Goal: Information Seeking & Learning: Learn about a topic

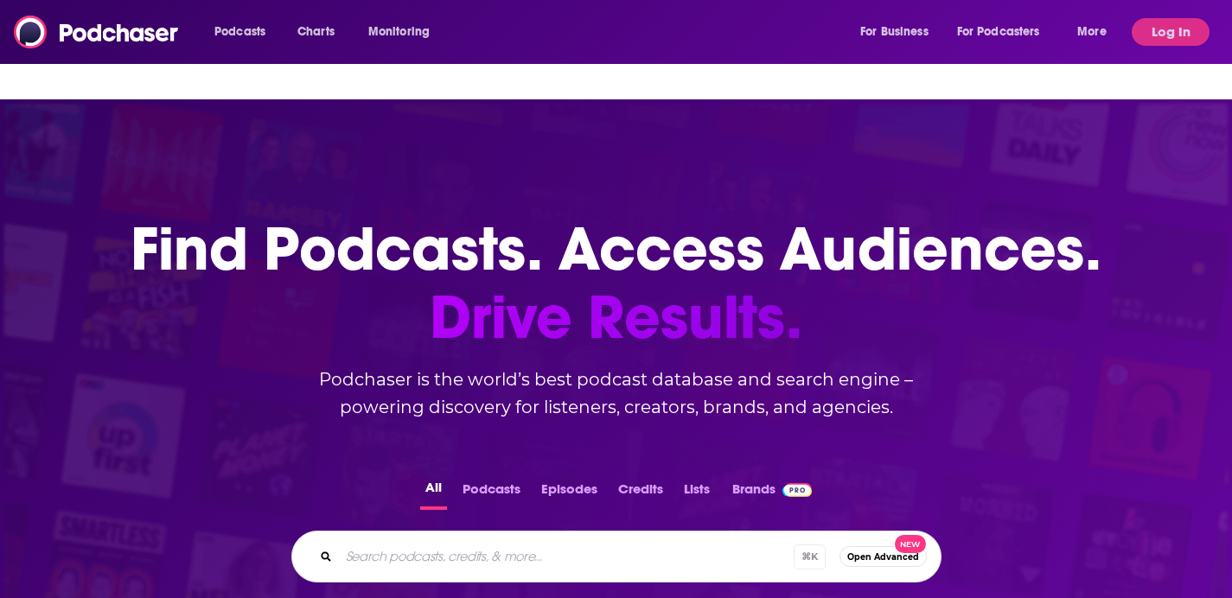
click at [462, 531] on div "⌘ K Open Advanced New" at bounding box center [616, 557] width 650 height 52
click at [456, 543] on input "Search podcasts, credits, & more..." at bounding box center [566, 557] width 455 height 28
paste input "CEO: Behind the Scenes"
type input "CEO: Behind the Scenes"
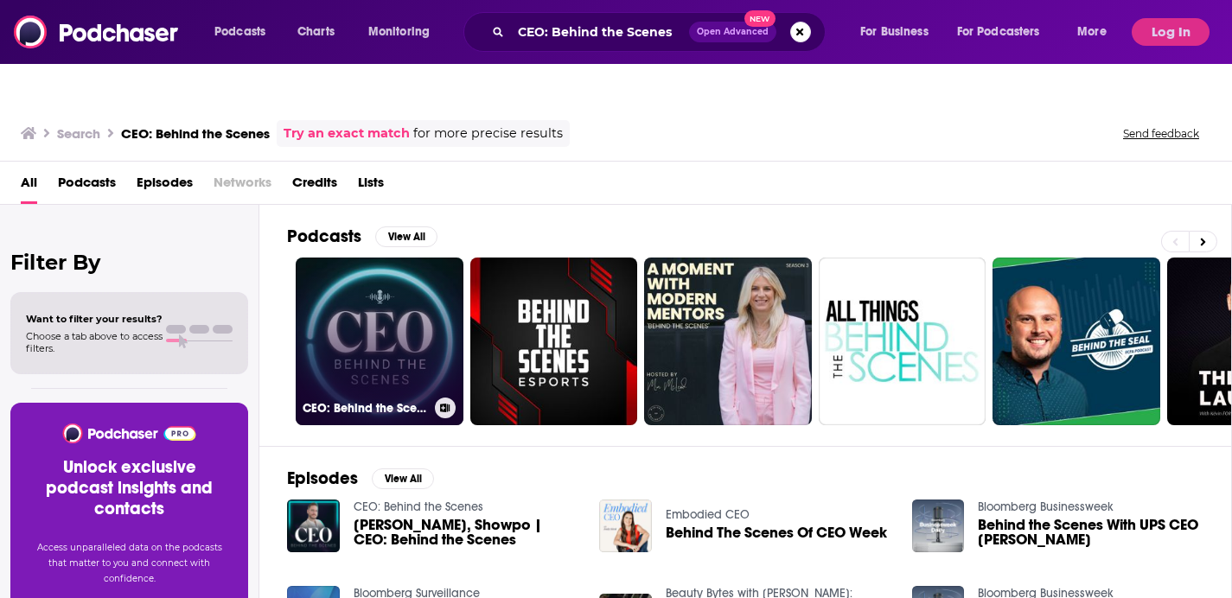
click at [365, 316] on link "CEO: Behind the Scenes" at bounding box center [380, 342] width 168 height 168
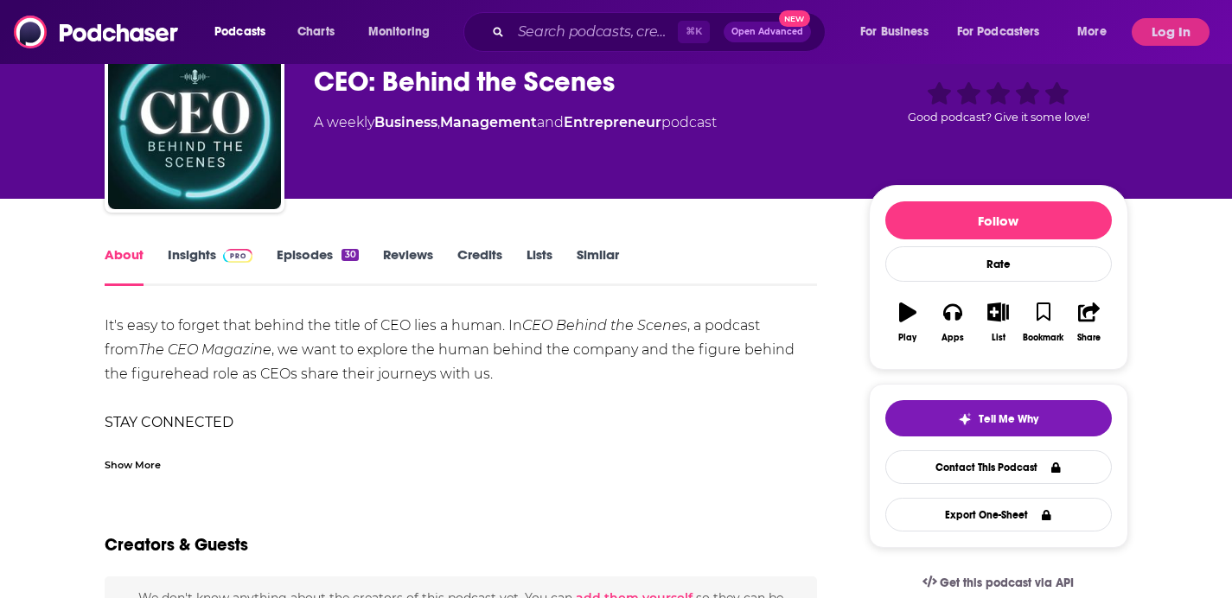
scroll to position [194, 0]
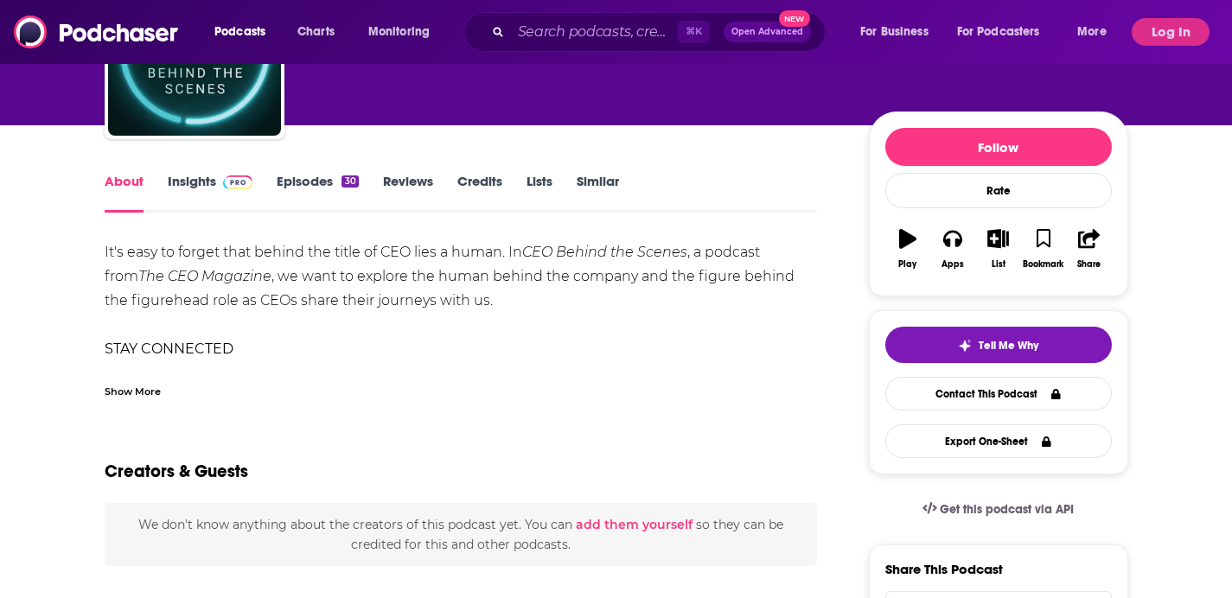
click at [207, 173] on link "Insights" at bounding box center [211, 193] width 86 height 40
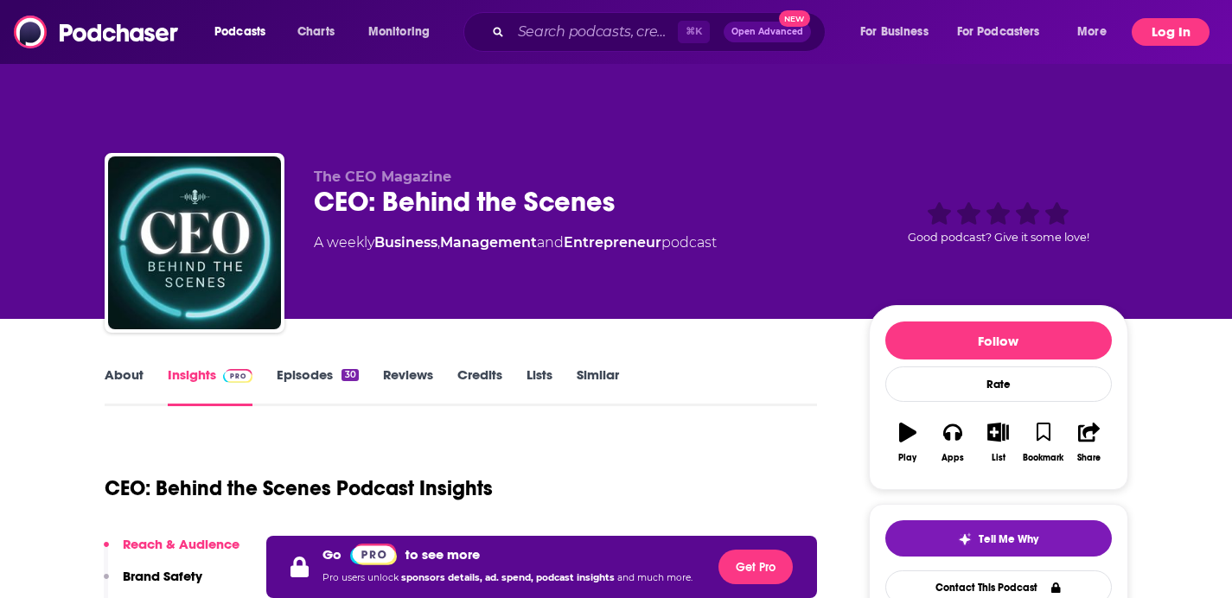
click at [1160, 30] on button "Log In" at bounding box center [1170, 32] width 78 height 28
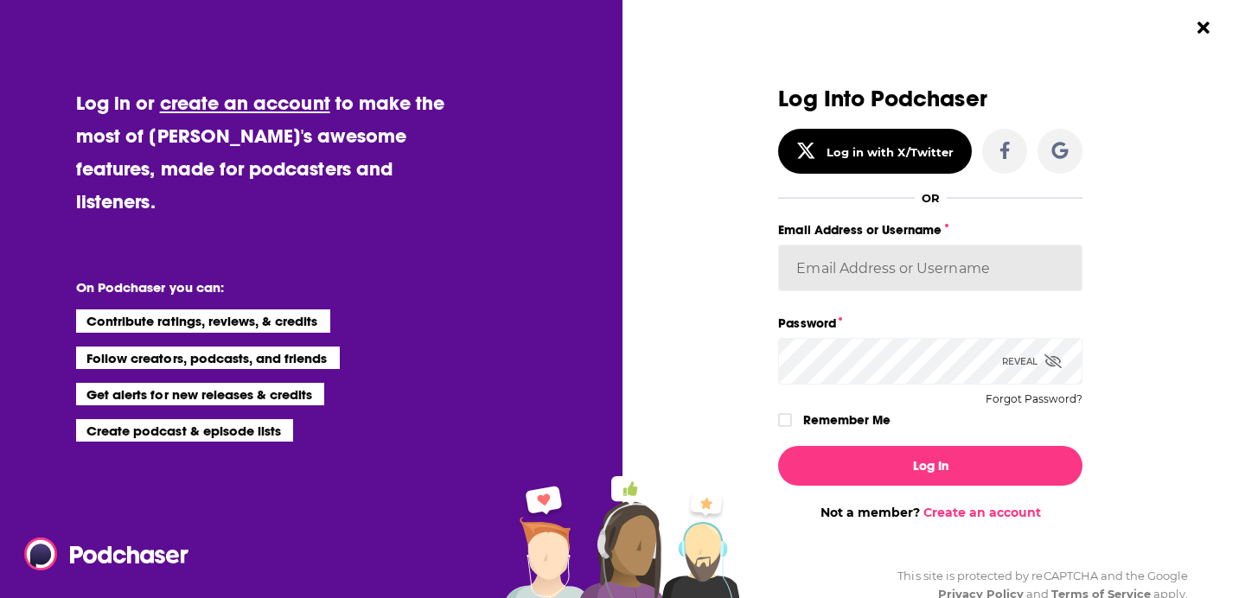
type input "dkcsports"
click at [857, 268] on input "dkcsports" at bounding box center [930, 268] width 304 height 47
click at [853, 495] on div "Log In Not a member? Create an account" at bounding box center [930, 476] width 304 height 88
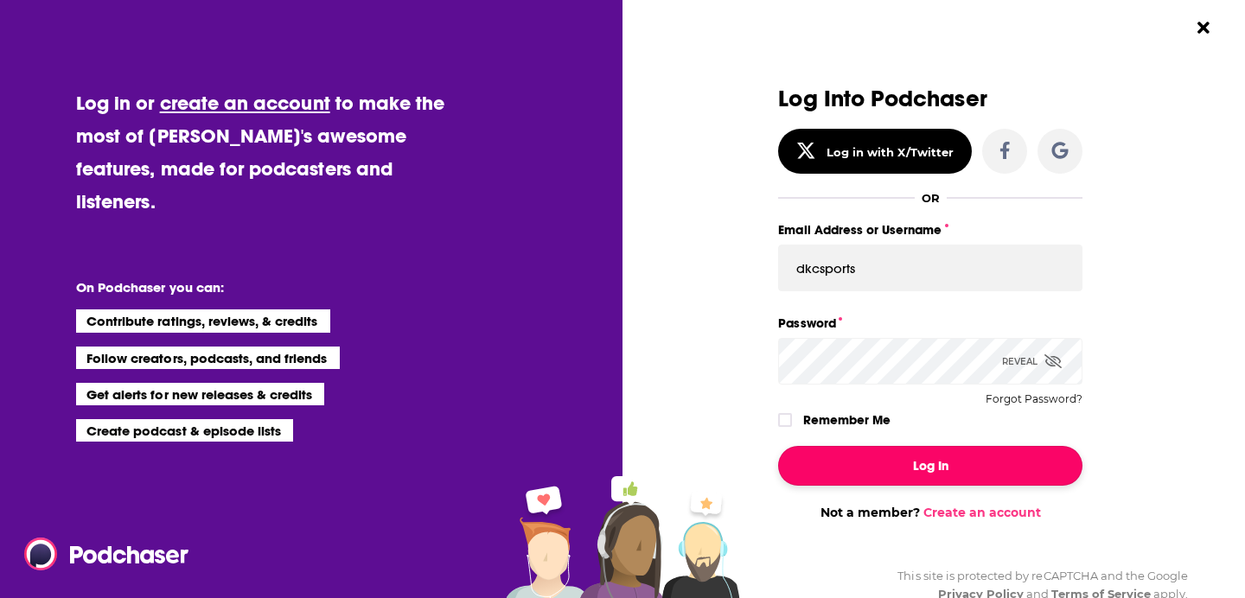
click at [864, 473] on button "Log In" at bounding box center [930, 466] width 304 height 40
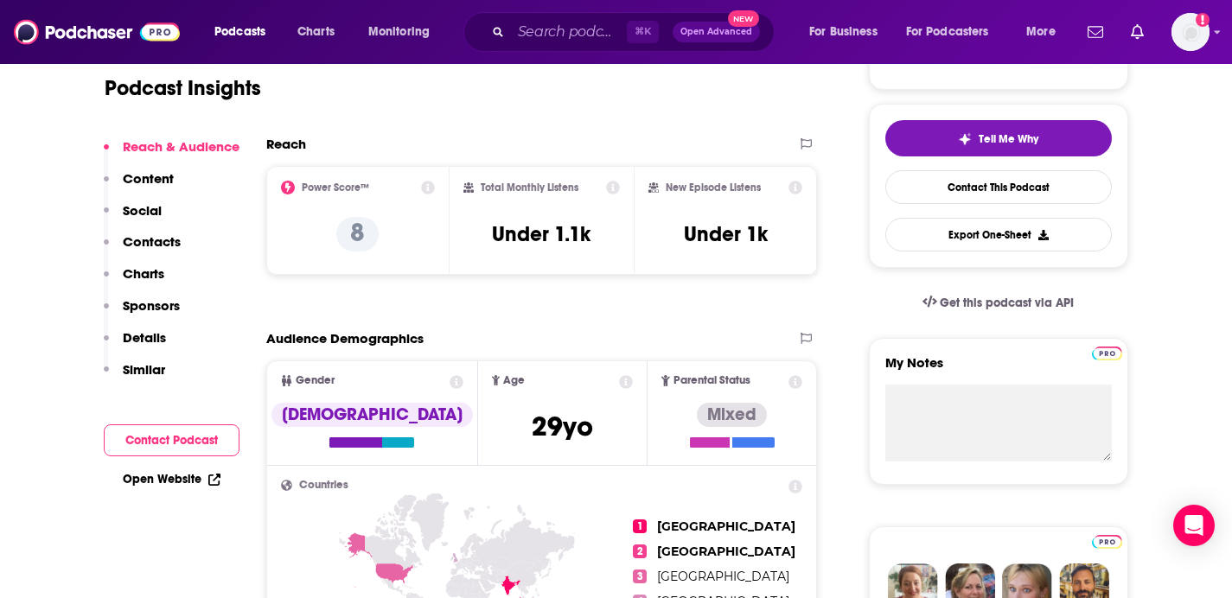
scroll to position [133, 0]
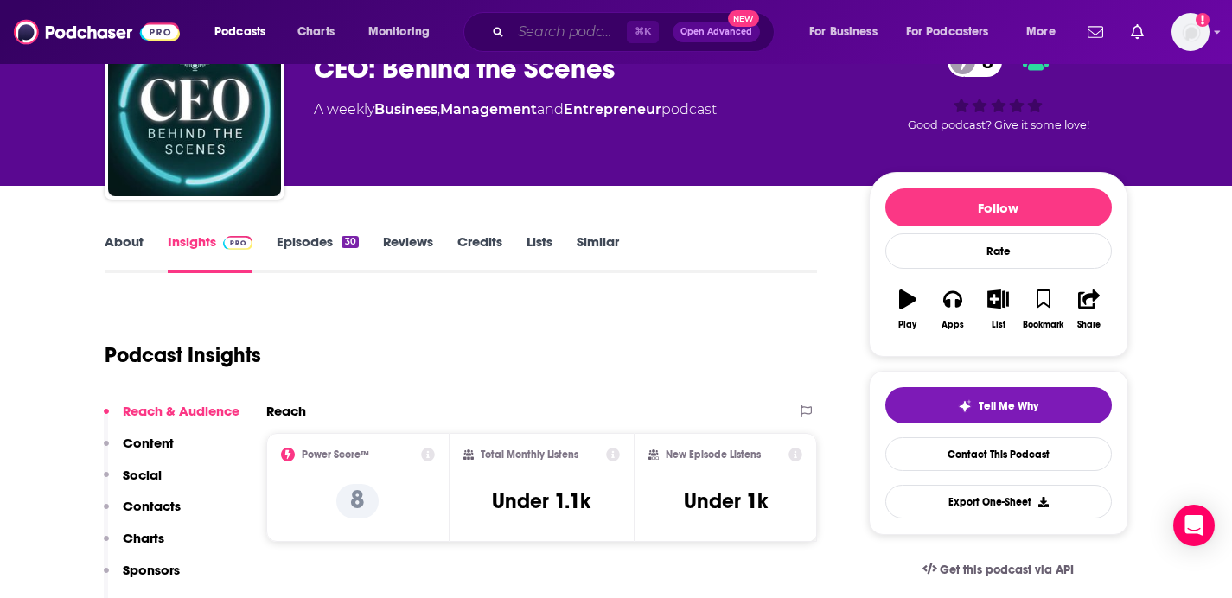
click at [577, 36] on input "Search podcasts, credits, & more..." at bounding box center [569, 32] width 116 height 28
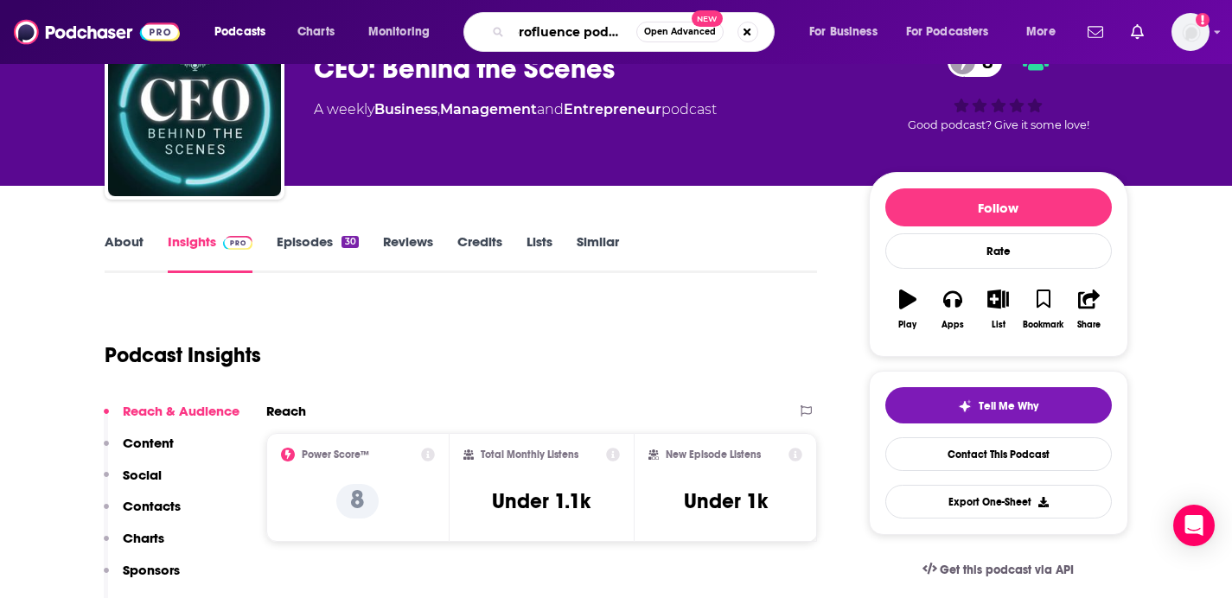
type input "profluence podcast"
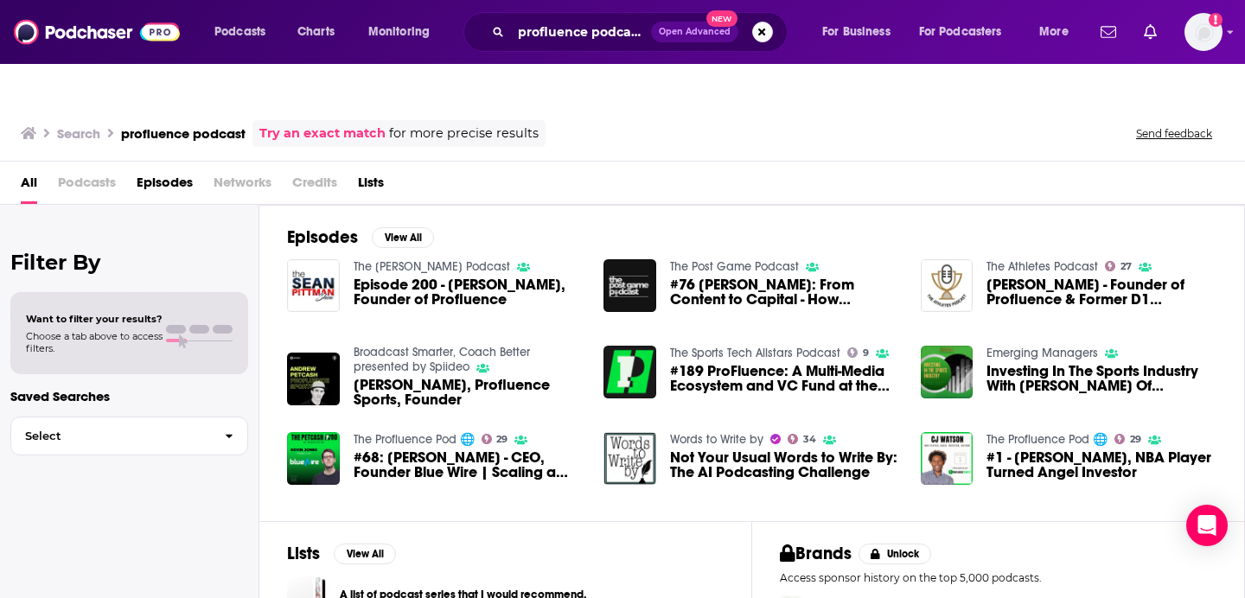
click at [703, 364] on span "#189 ProFluence: A Multi-Media Ecosystem and VC Fund at the intersection of Spo…" at bounding box center [785, 378] width 230 height 29
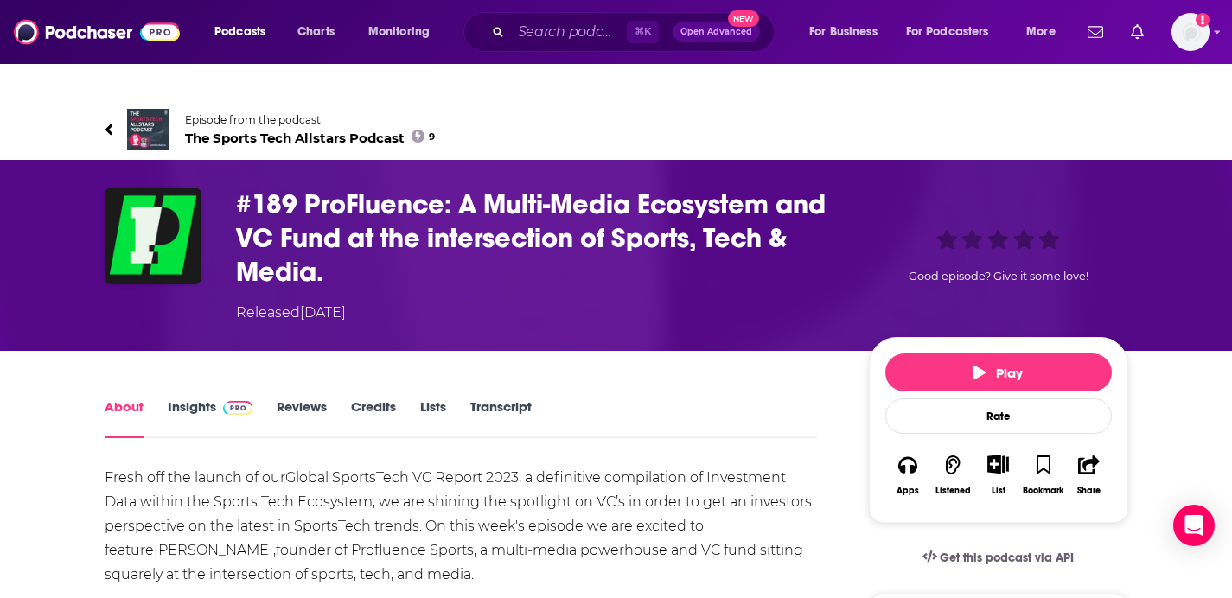
click at [208, 398] on link "Insights" at bounding box center [211, 418] width 86 height 40
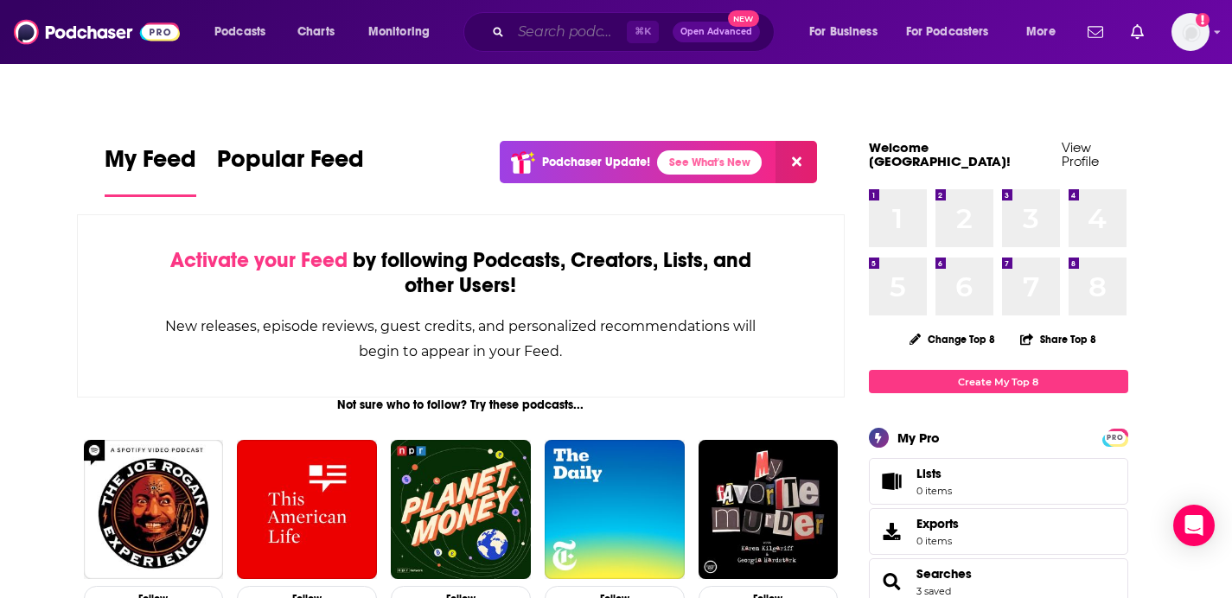
click at [598, 41] on input "Search podcasts, credits, & more..." at bounding box center [569, 32] width 116 height 28
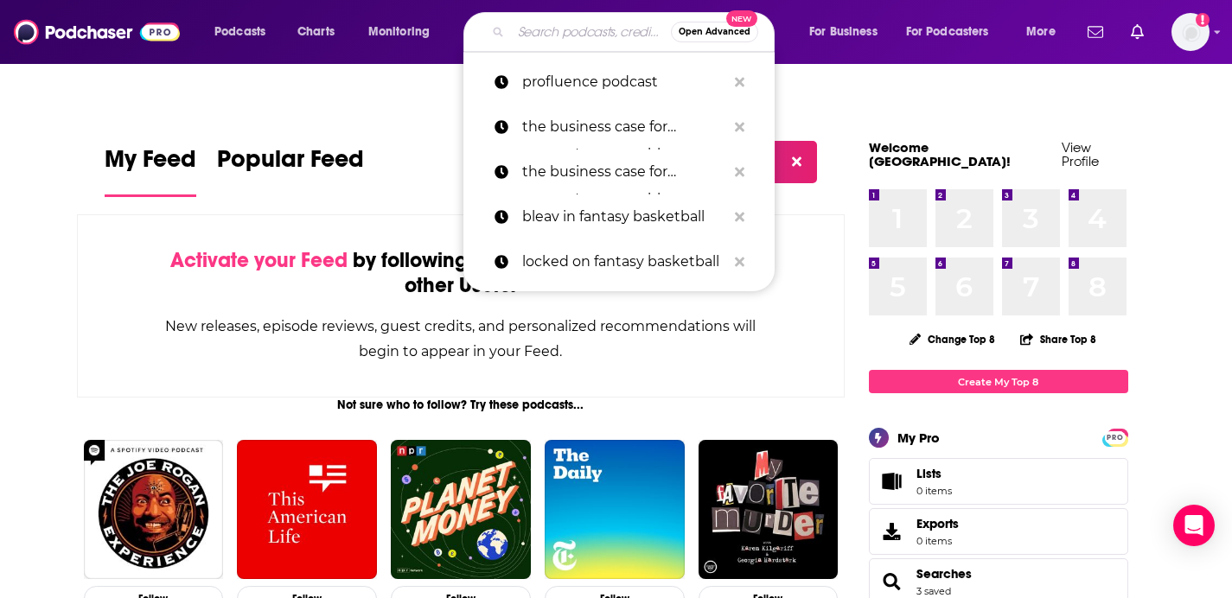
paste input "CEO: Behind the Scenes"
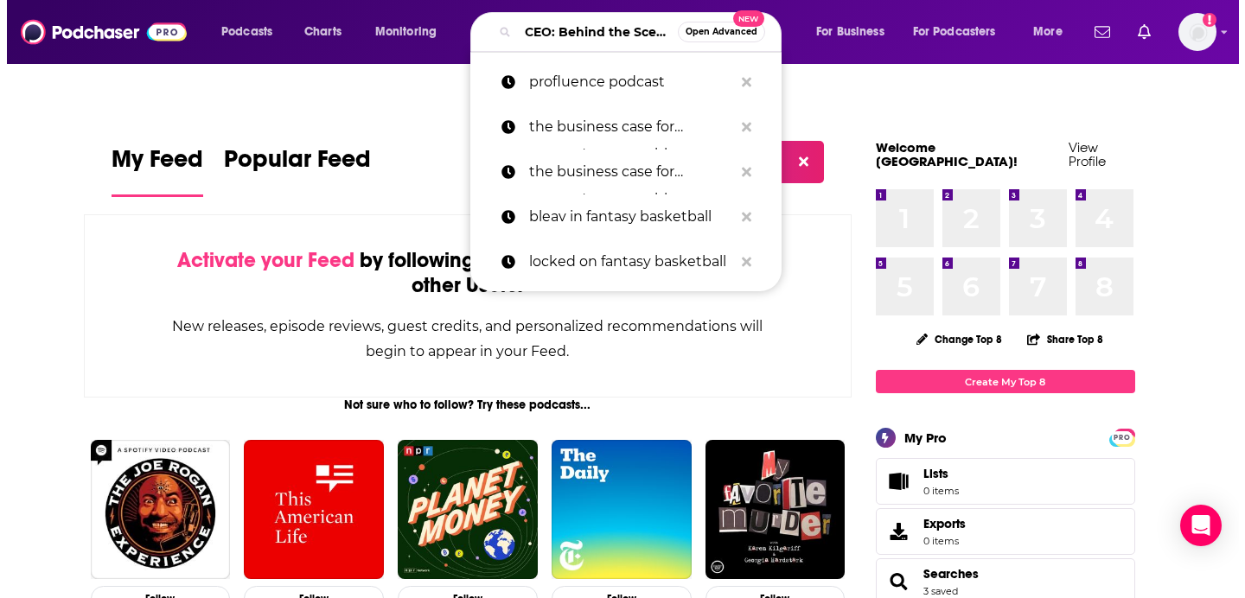
scroll to position [0, 42]
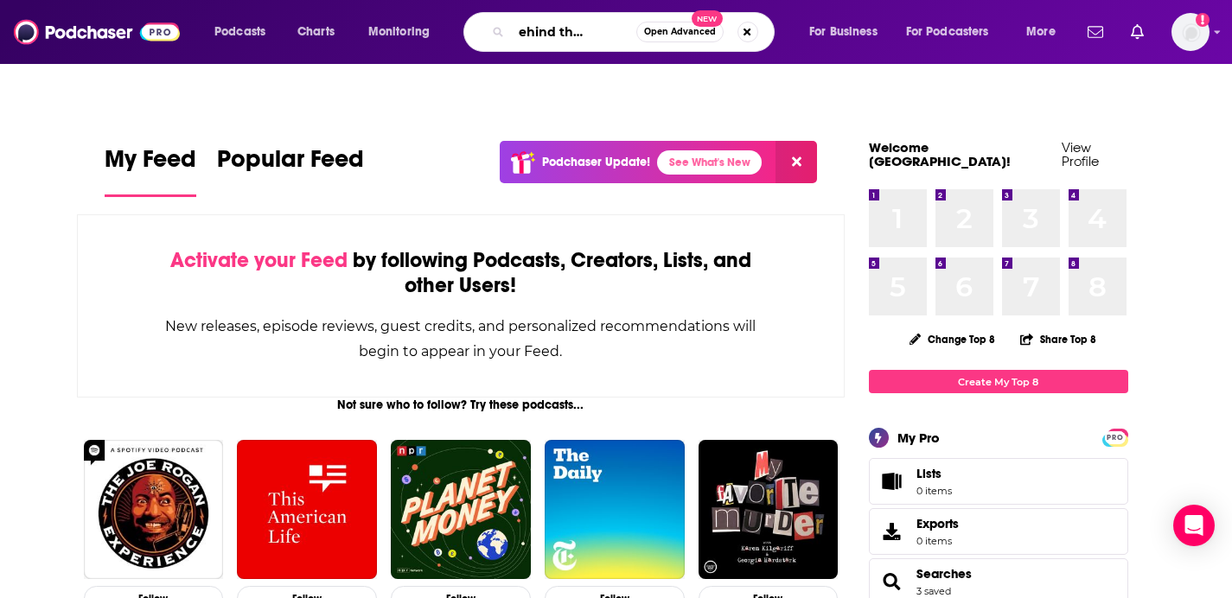
type input "CEO: Behind the Scenes"
